Goal: Task Accomplishment & Management: Manage account settings

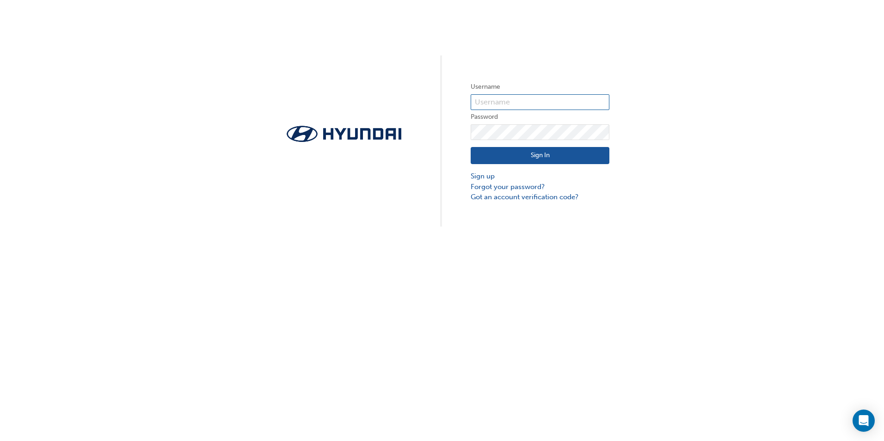
type input "31551"
click at [519, 152] on button "Sign In" at bounding box center [540, 156] width 139 height 18
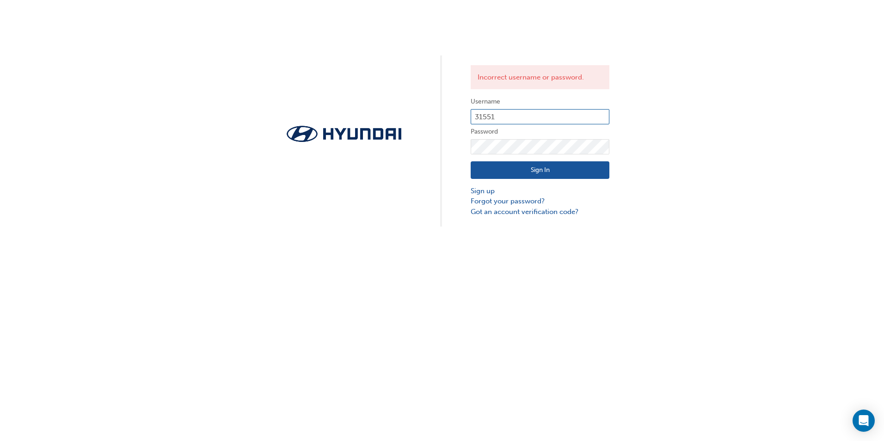
click at [513, 115] on input "31551" at bounding box center [540, 117] width 139 height 16
type input "[EMAIL_ADDRESS][DOMAIN_NAME]"
click at [507, 169] on button "Sign In" at bounding box center [540, 170] width 139 height 18
click at [516, 111] on input "[EMAIL_ADDRESS][DOMAIN_NAME]" at bounding box center [540, 117] width 139 height 16
type input "bmarkovski"
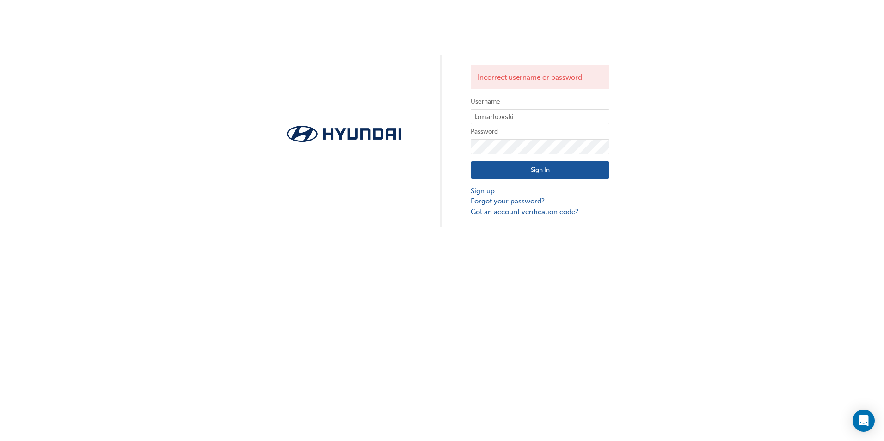
click at [498, 171] on button "Sign In" at bounding box center [540, 170] width 139 height 18
